Goal: Task Accomplishment & Management: Use online tool/utility

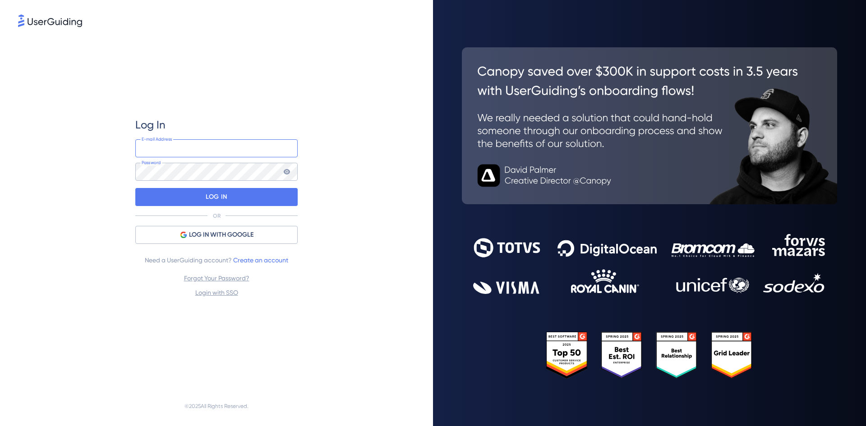
click at [230, 145] on input "email" at bounding box center [216, 148] width 162 height 18
type input "[PERSON_NAME][EMAIL_ADDRESS][PERSON_NAME][DOMAIN_NAME]"
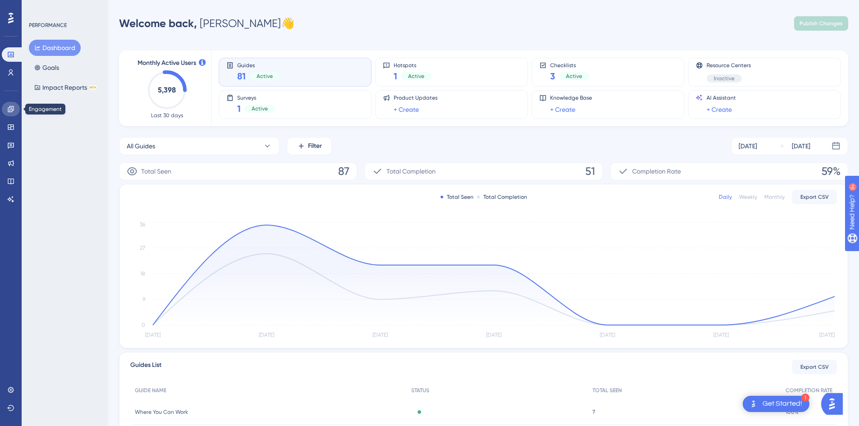
click at [9, 109] on icon at bounding box center [10, 109] width 7 height 7
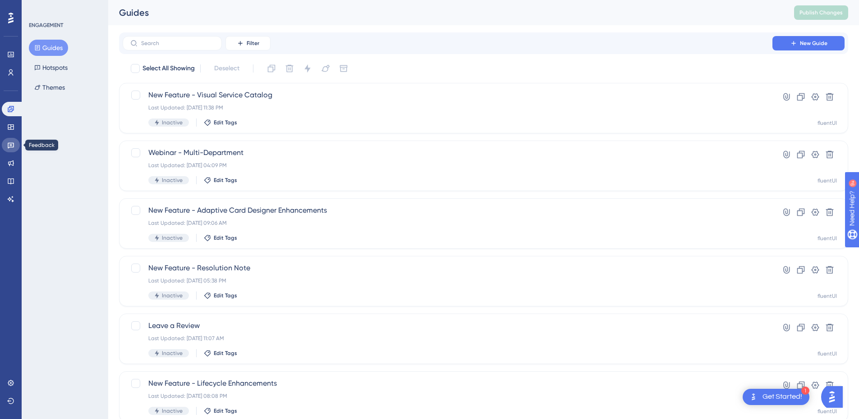
click at [15, 142] on link at bounding box center [11, 145] width 18 height 14
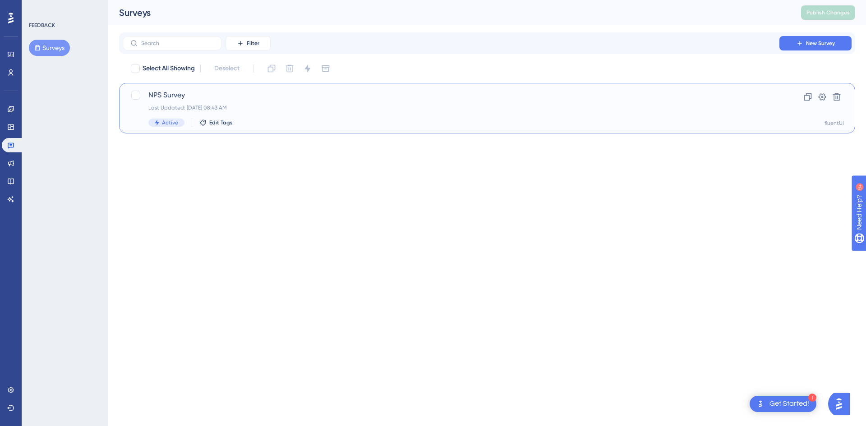
click at [348, 99] on span "NPS Survey" at bounding box center [450, 95] width 605 height 11
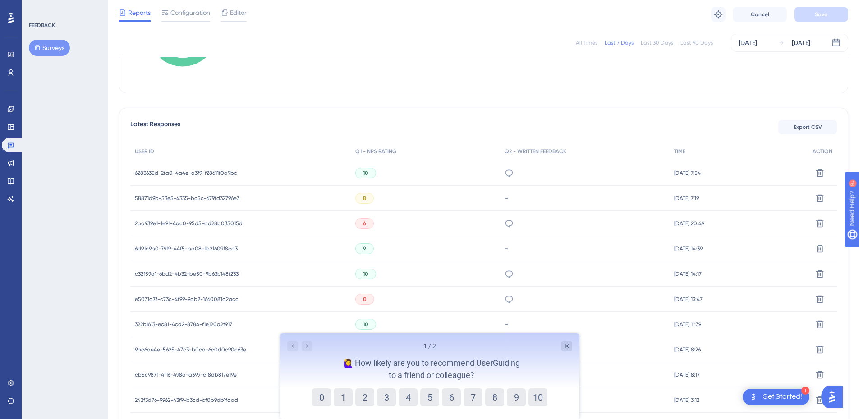
scroll to position [225, 0]
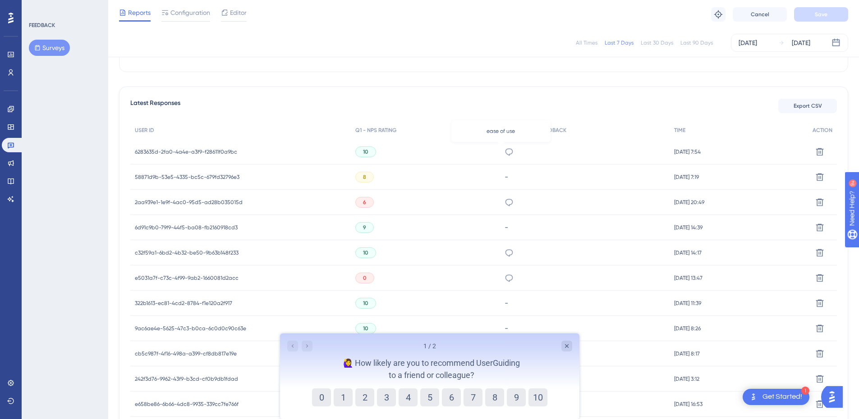
click at [505, 151] on icon at bounding box center [509, 151] width 9 height 9
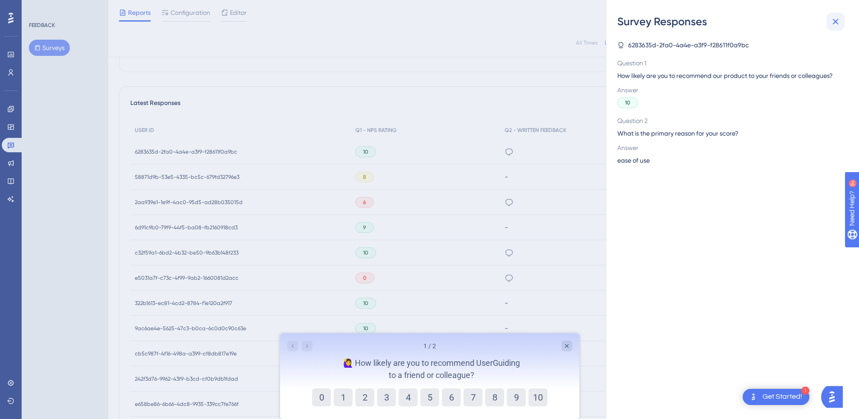
click at [837, 23] on icon at bounding box center [835, 21] width 11 height 11
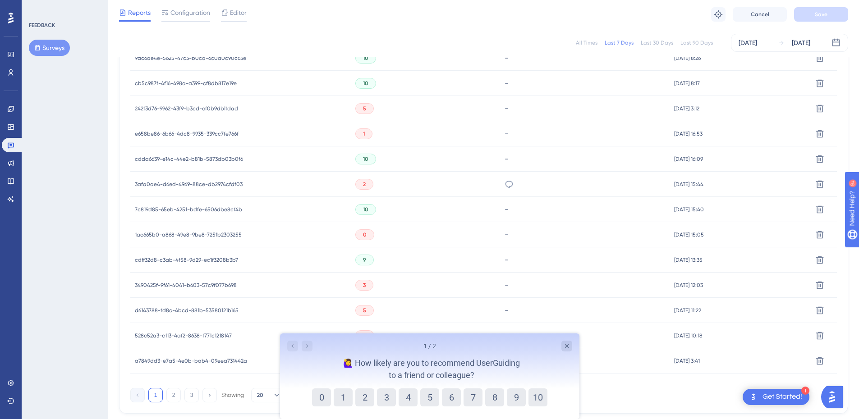
scroll to position [537, 0]
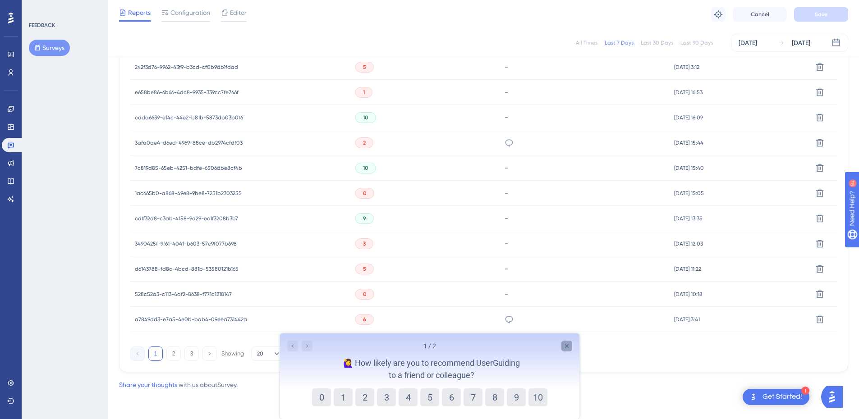
click at [566, 346] on icon "Close survey" at bounding box center [566, 346] width 4 height 4
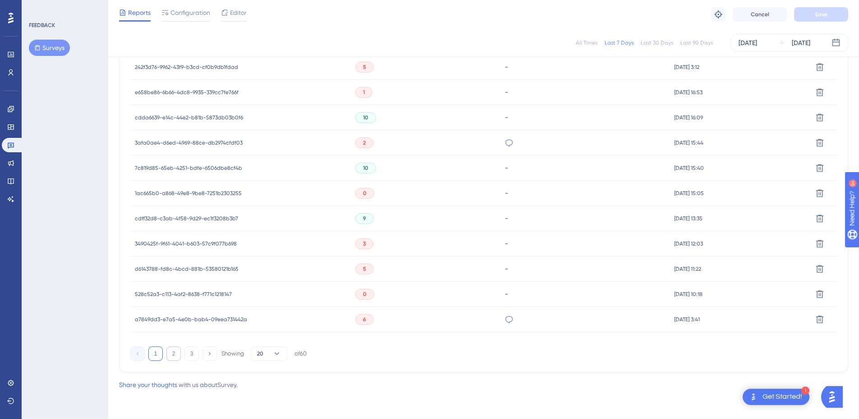
click at [176, 358] on button "2" at bounding box center [173, 354] width 14 height 14
click at [192, 357] on button "3" at bounding box center [191, 354] width 14 height 14
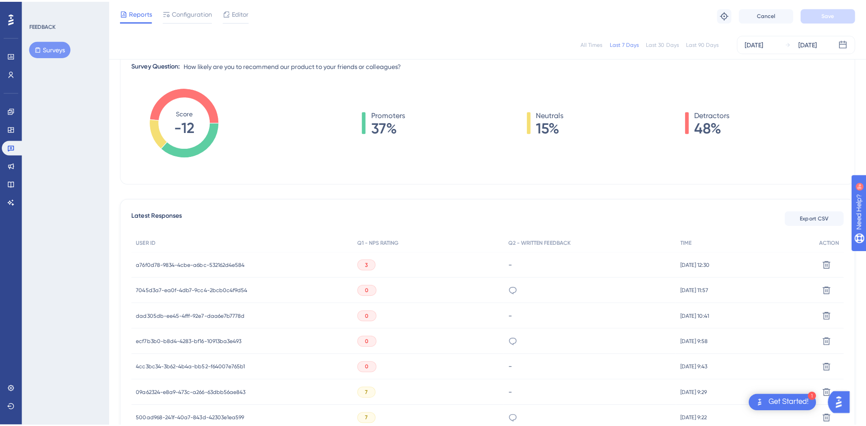
scroll to position [132, 0]
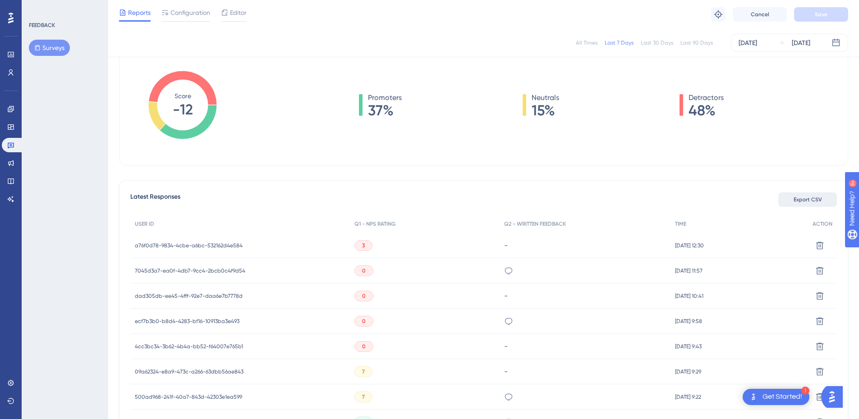
click at [824, 199] on button "Export CSV" at bounding box center [807, 200] width 59 height 14
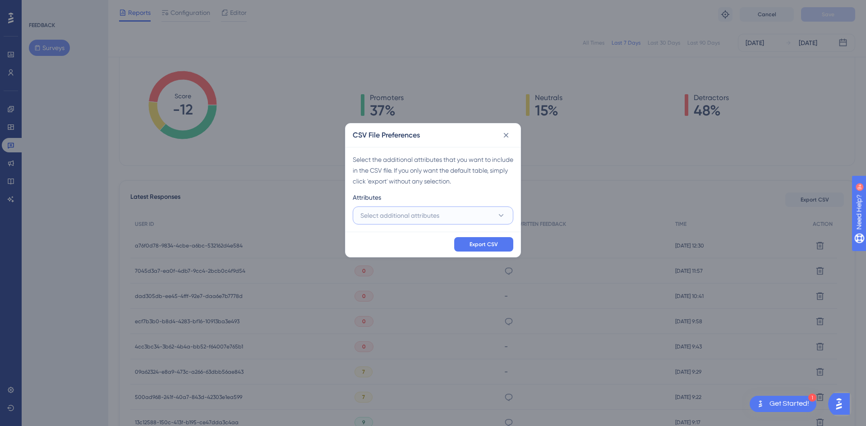
click at [511, 212] on button "Select additional attributes" at bounding box center [433, 215] width 161 height 18
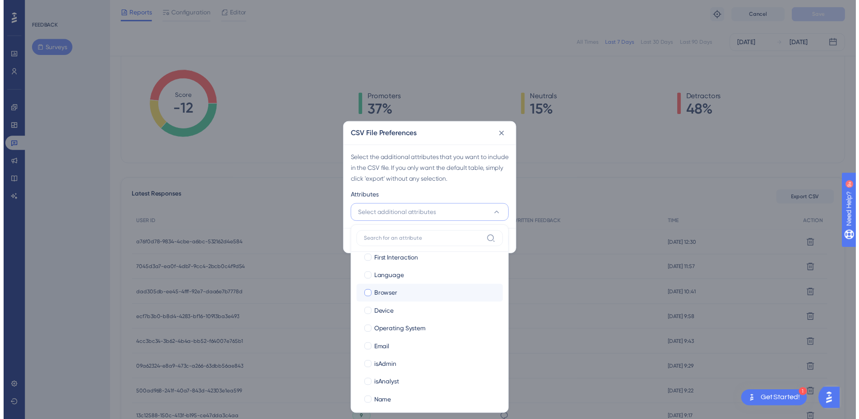
scroll to position [51, 0]
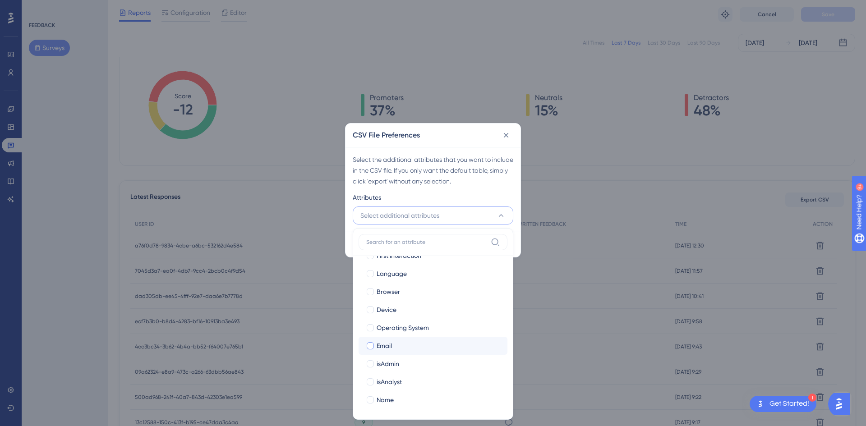
click at [438, 343] on div "Email" at bounding box center [438, 345] width 124 height 11
checkbox input "true"
click at [490, 174] on div "Select the additional attributes that you want to include in the CSV file. If y…" at bounding box center [433, 170] width 161 height 32
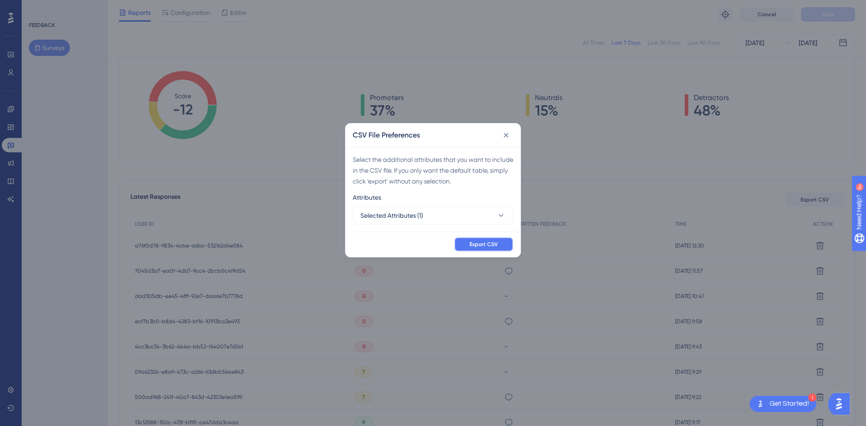
click at [493, 245] on span "Export CSV" at bounding box center [483, 244] width 28 height 7
